Goal: Submit feedback/report problem: Submit feedback/report problem

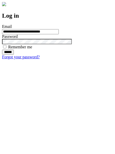
click at [14, 55] on input "******" at bounding box center [8, 52] width 12 height 5
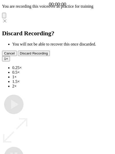
type input "**********"
